Goal: Transaction & Acquisition: Purchase product/service

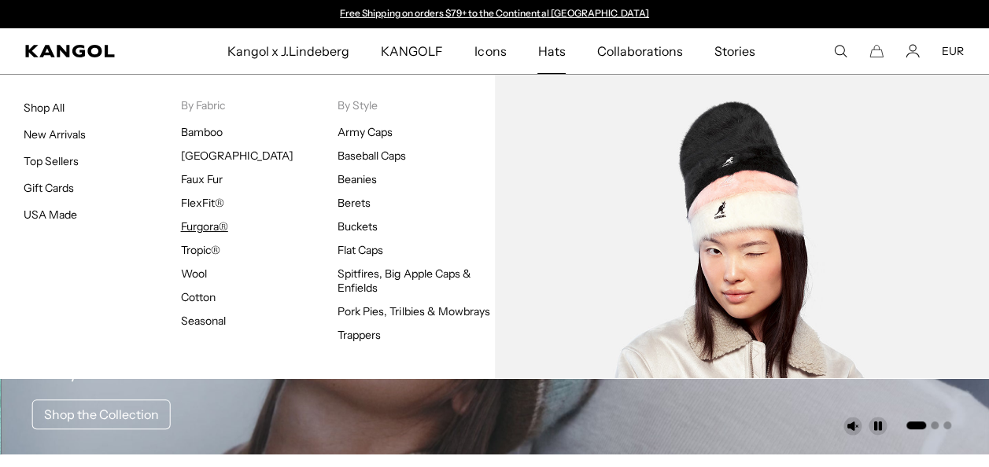
click at [190, 230] on link "Furgora®" at bounding box center [204, 226] width 47 height 14
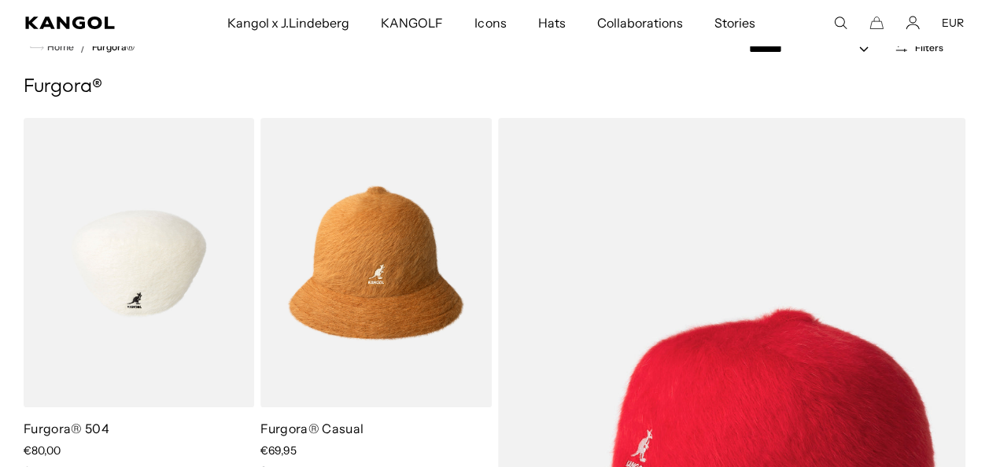
click at [94, 316] on img at bounding box center [139, 263] width 231 height 290
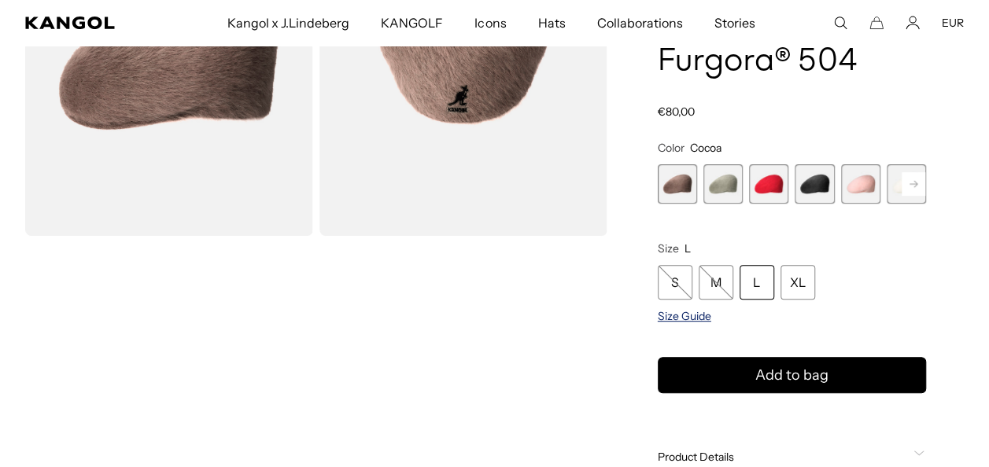
click at [693, 319] on span "Size Guide" at bounding box center [684, 317] width 53 height 14
